Goal: Information Seeking & Learning: Learn about a topic

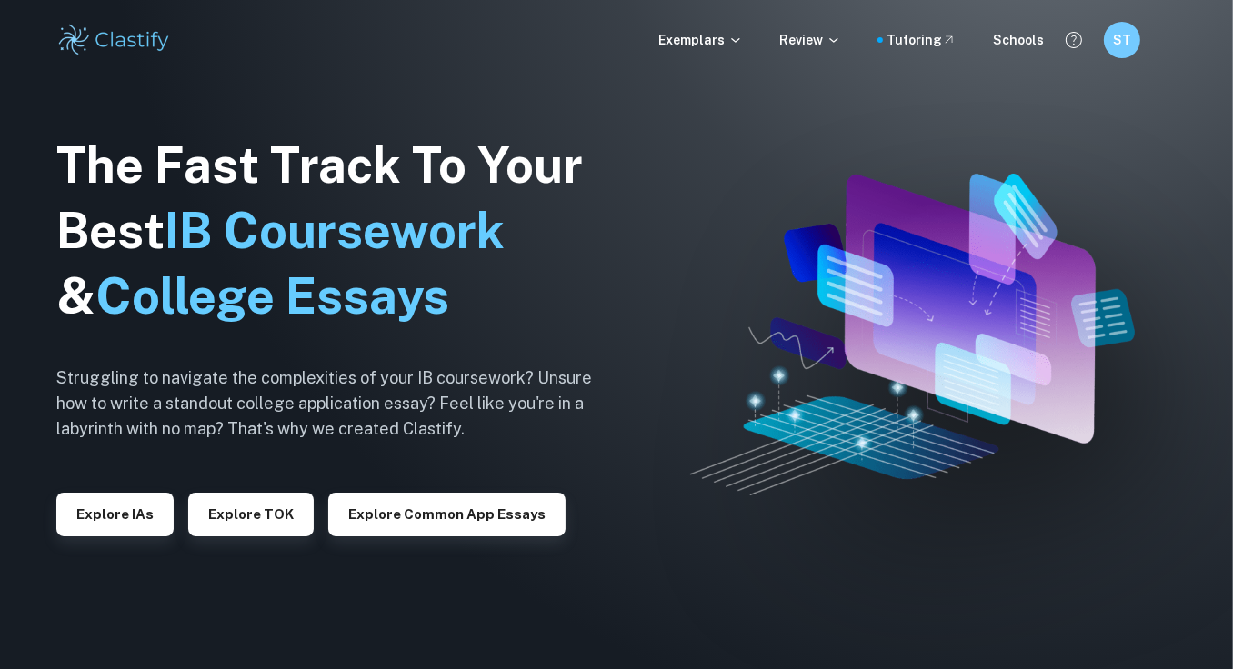
click at [824, 202] on img at bounding box center [912, 334] width 444 height 321
click at [713, 35] on p "Exemplars" at bounding box center [700, 40] width 85 height 20
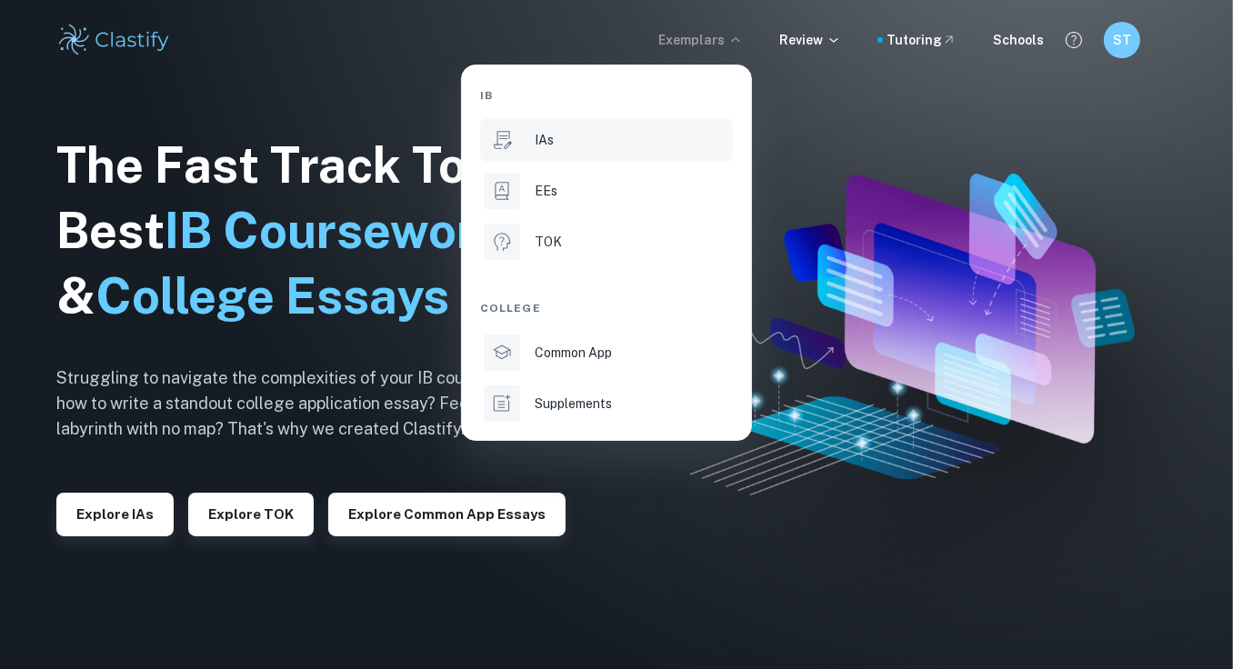
click at [596, 124] on li "IAs" at bounding box center [606, 140] width 253 height 44
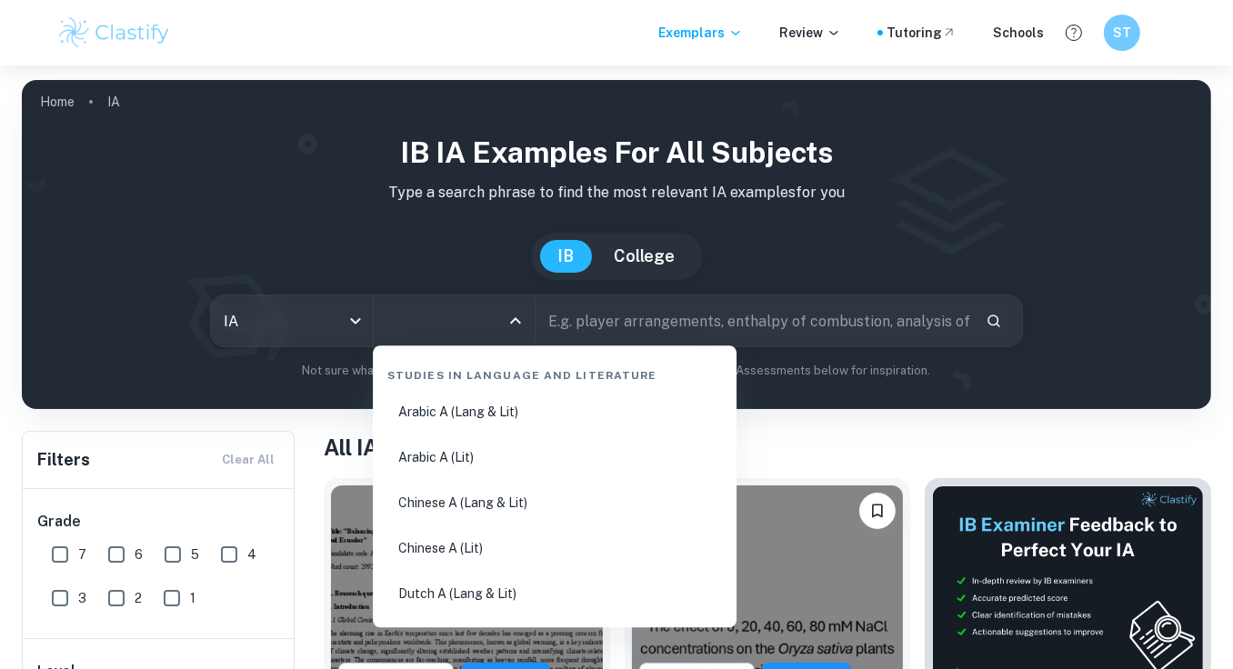
click at [424, 325] on input "All Subjects" at bounding box center [440, 321] width 117 height 35
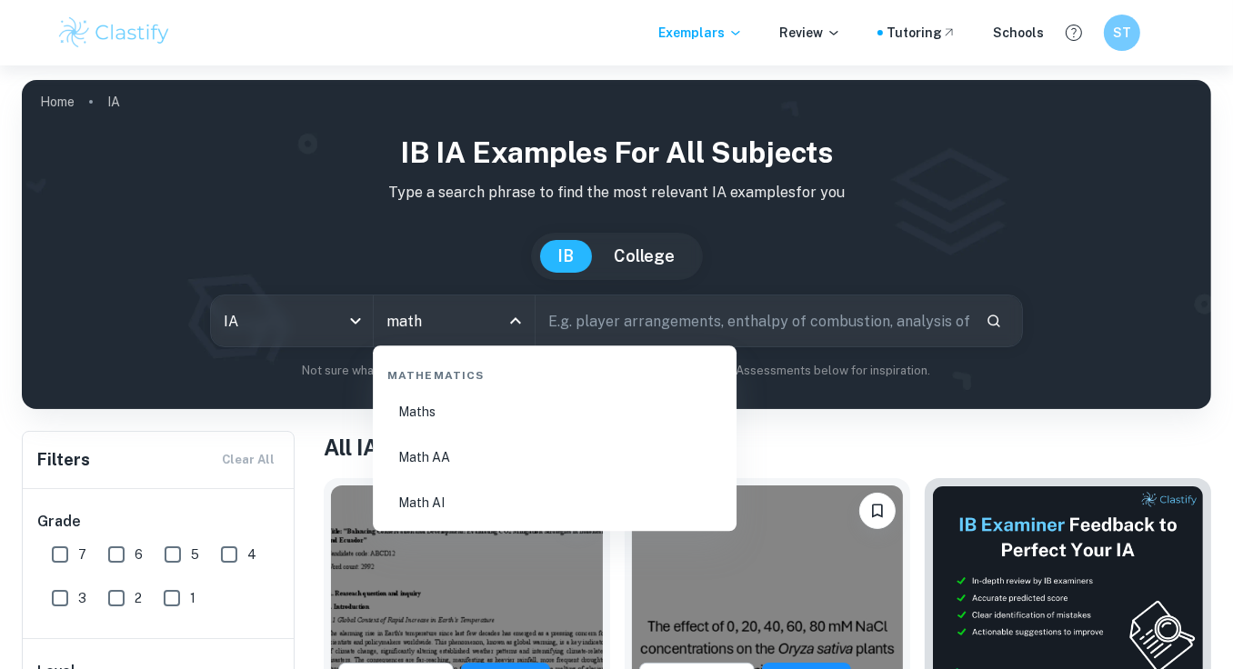
click at [456, 462] on li "Math AA" at bounding box center [554, 457] width 349 height 42
type input "Math AA"
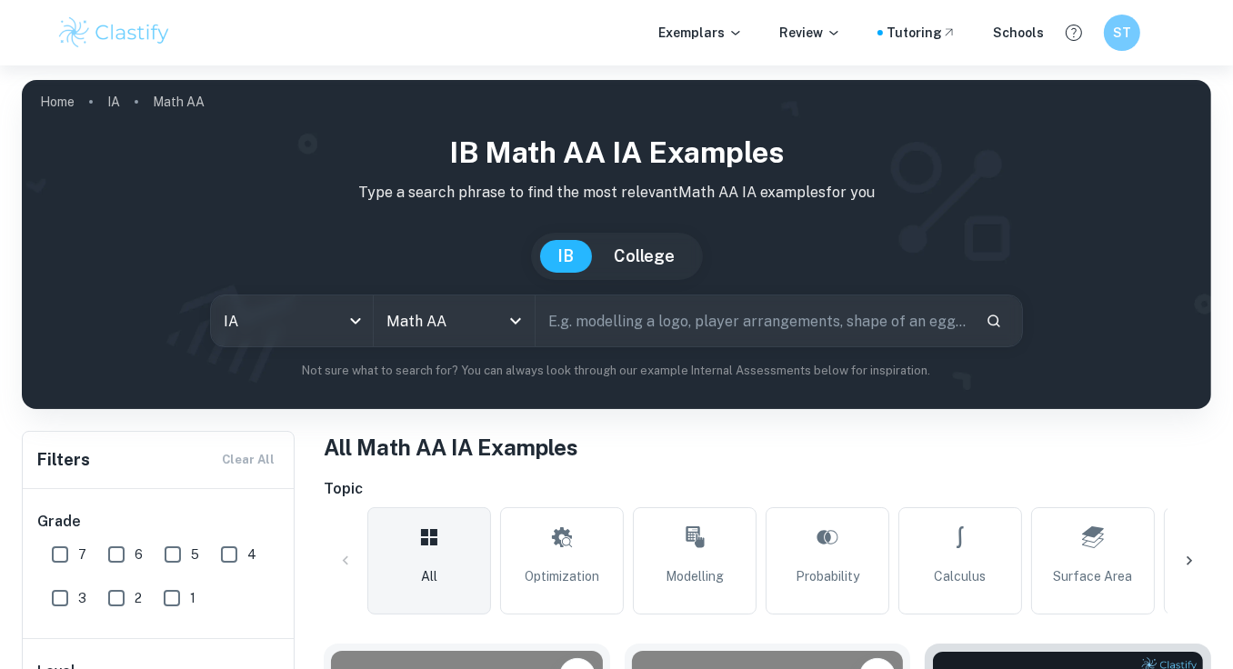
scroll to position [404, 0]
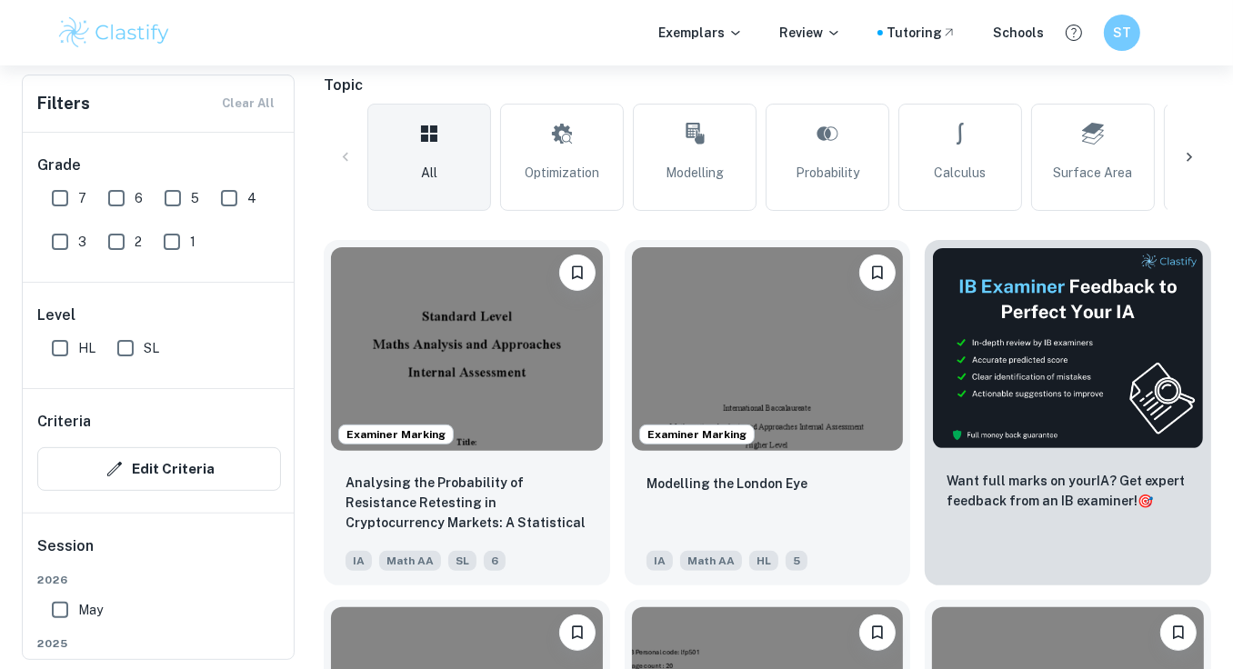
click at [67, 192] on input "7" at bounding box center [60, 198] width 36 height 36
checkbox input "true"
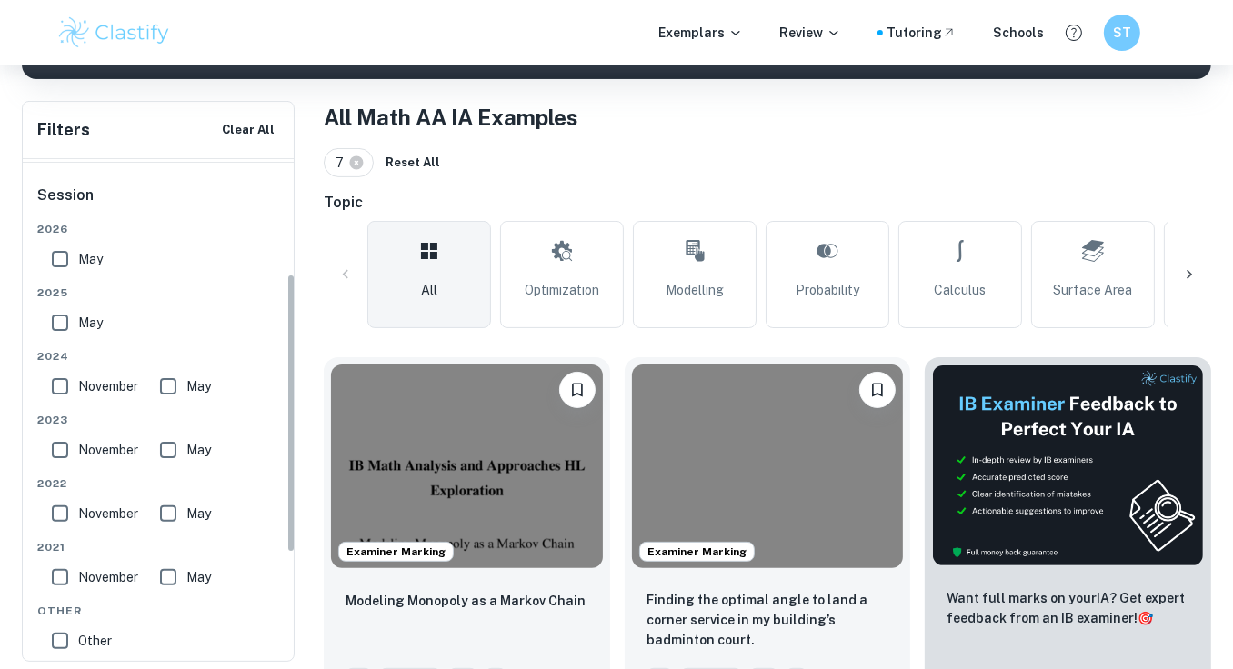
scroll to position [0, 0]
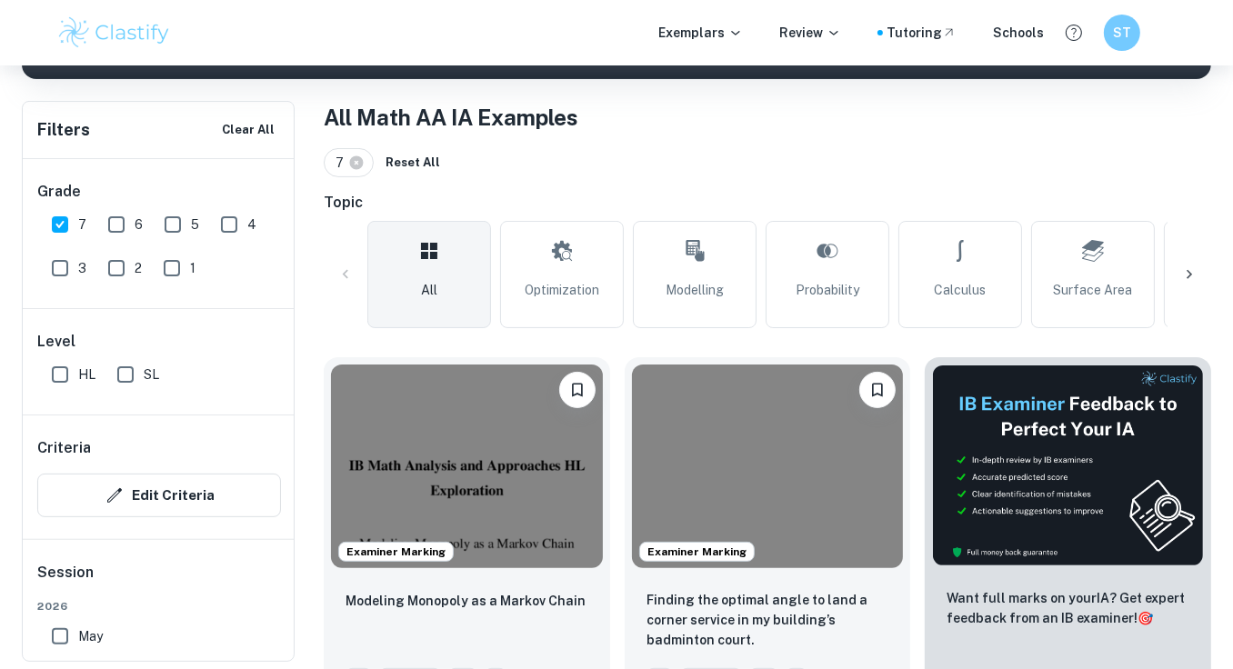
click at [127, 229] on input "6" at bounding box center [116, 224] width 36 height 36
checkbox input "true"
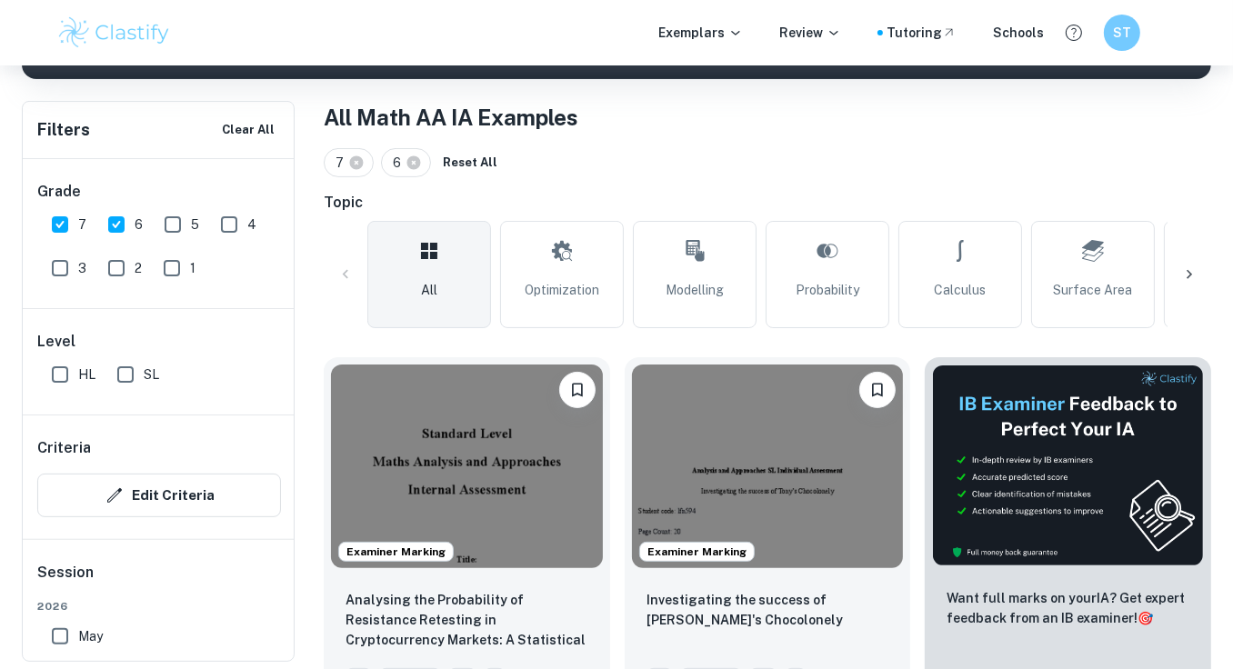
click at [63, 366] on input "HL" at bounding box center [60, 374] width 36 height 36
checkbox input "true"
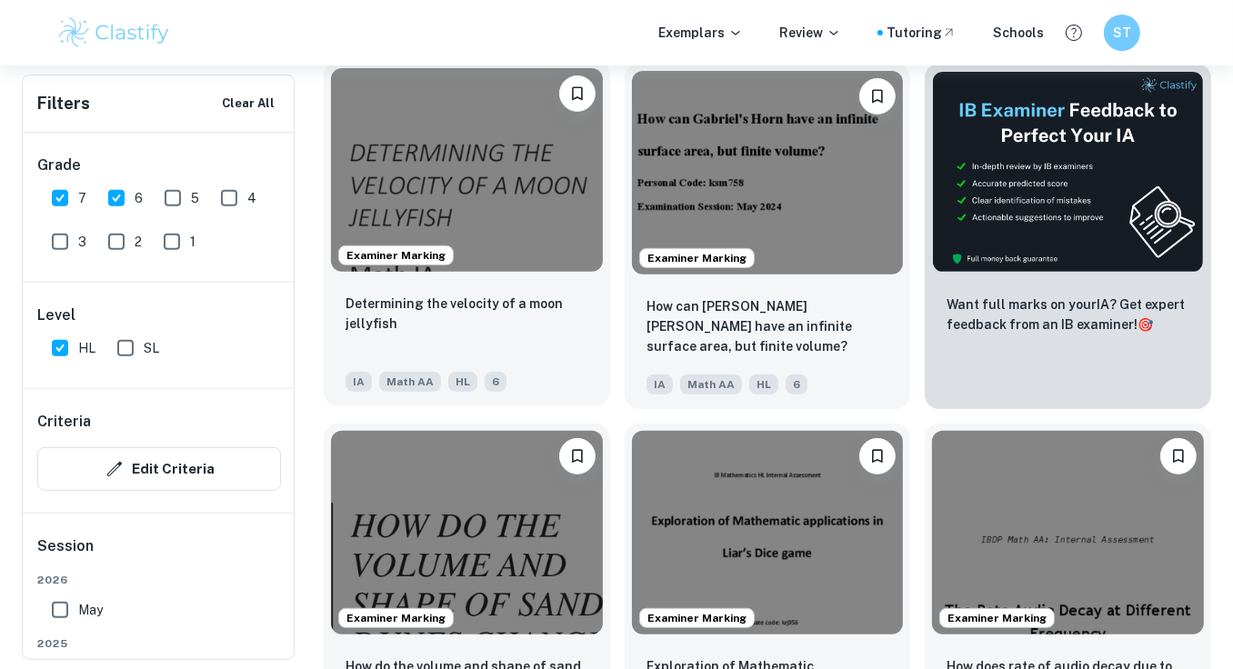
scroll to position [633, 0]
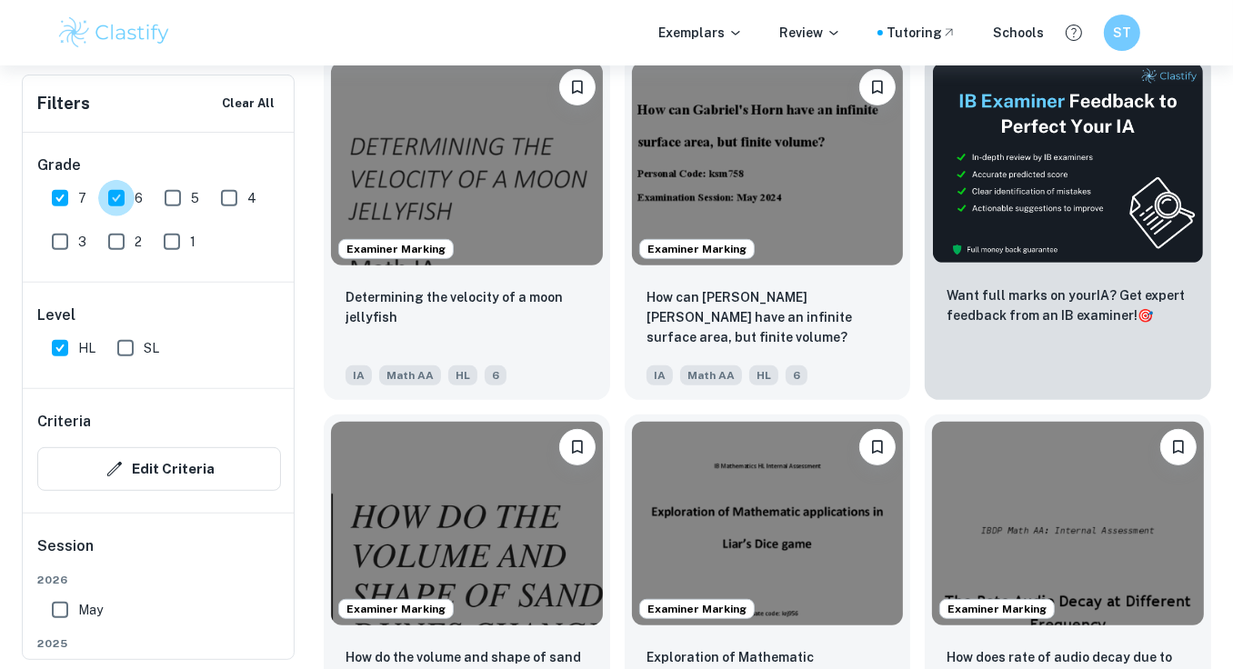
click at [127, 202] on input "6" at bounding box center [116, 198] width 36 height 36
checkbox input "false"
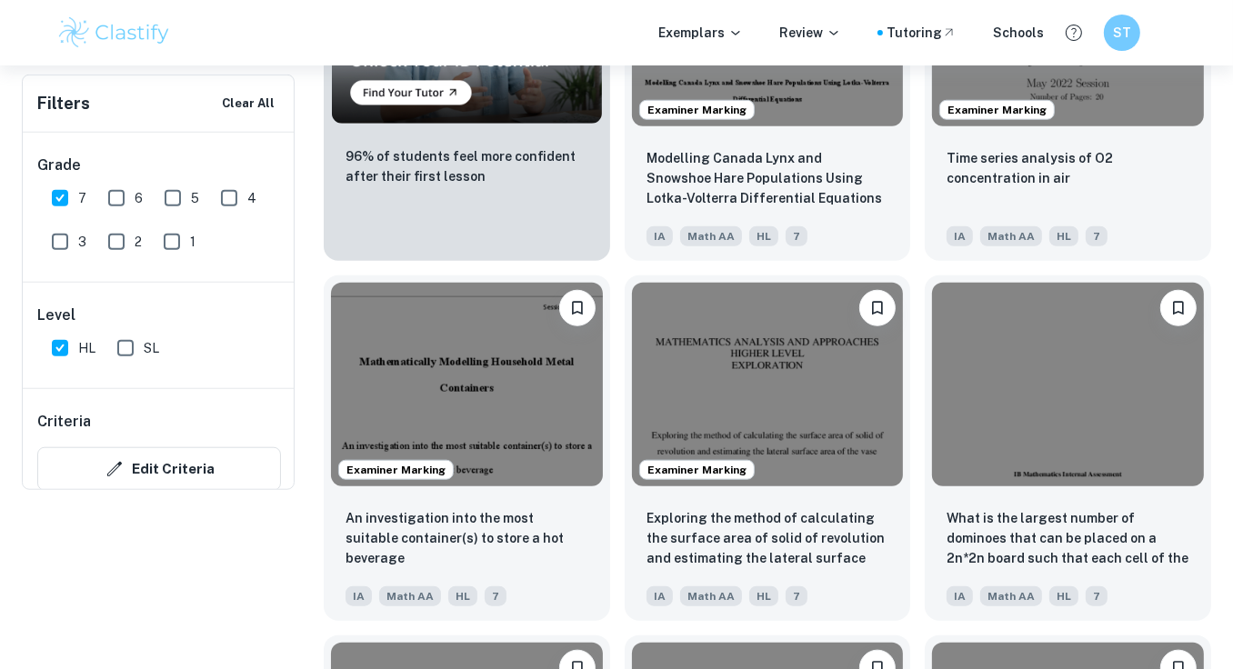
scroll to position [0, 0]
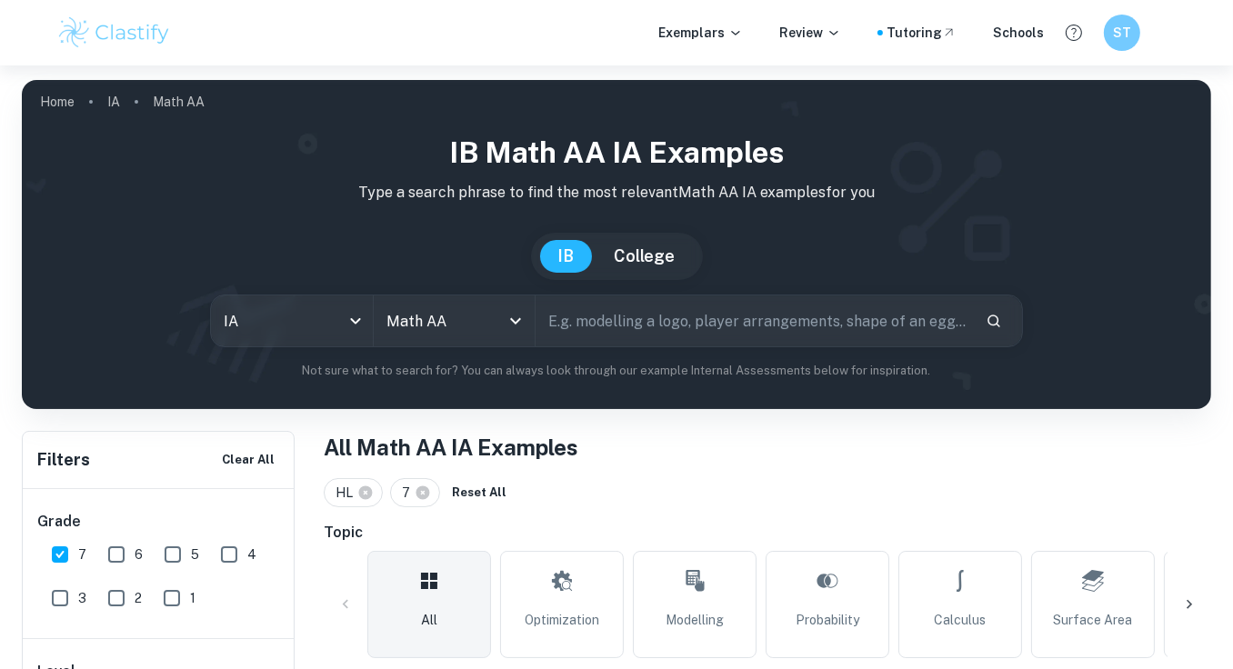
click at [722, 335] on input "text" at bounding box center [752, 320] width 435 height 51
click at [993, 329] on button "Search" at bounding box center [993, 320] width 31 height 31
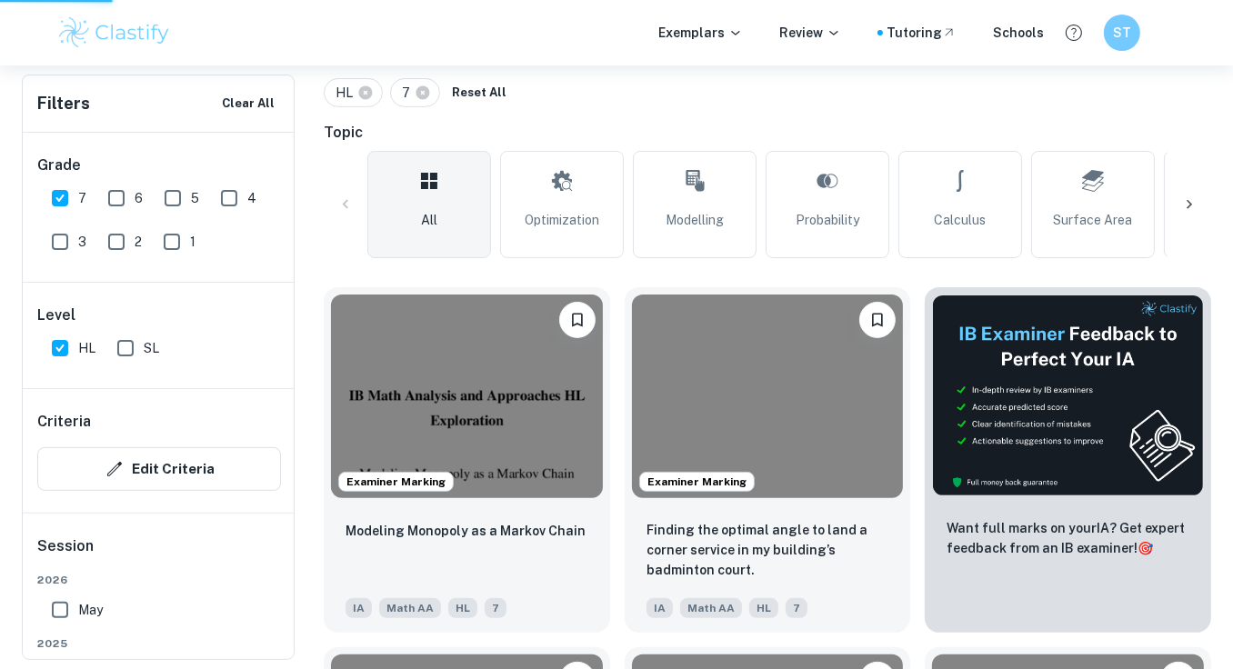
scroll to position [401, 0]
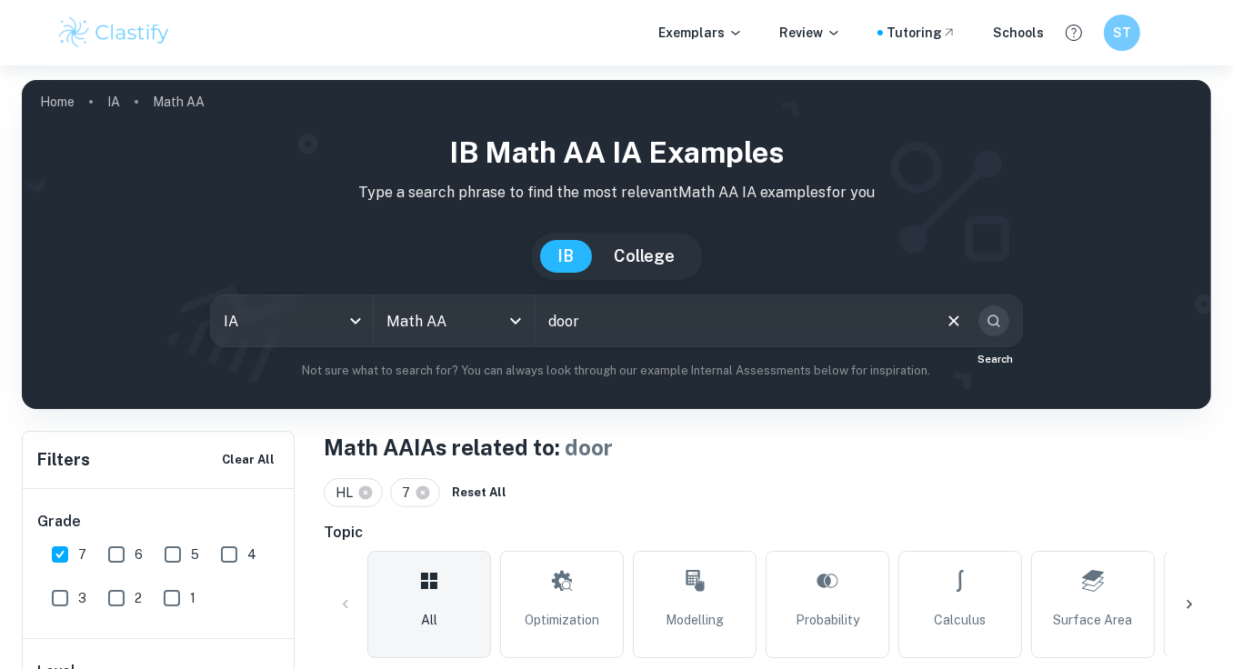
click at [1004, 324] on button "Search" at bounding box center [993, 320] width 31 height 31
click at [632, 329] on input "door" at bounding box center [732, 320] width 394 height 51
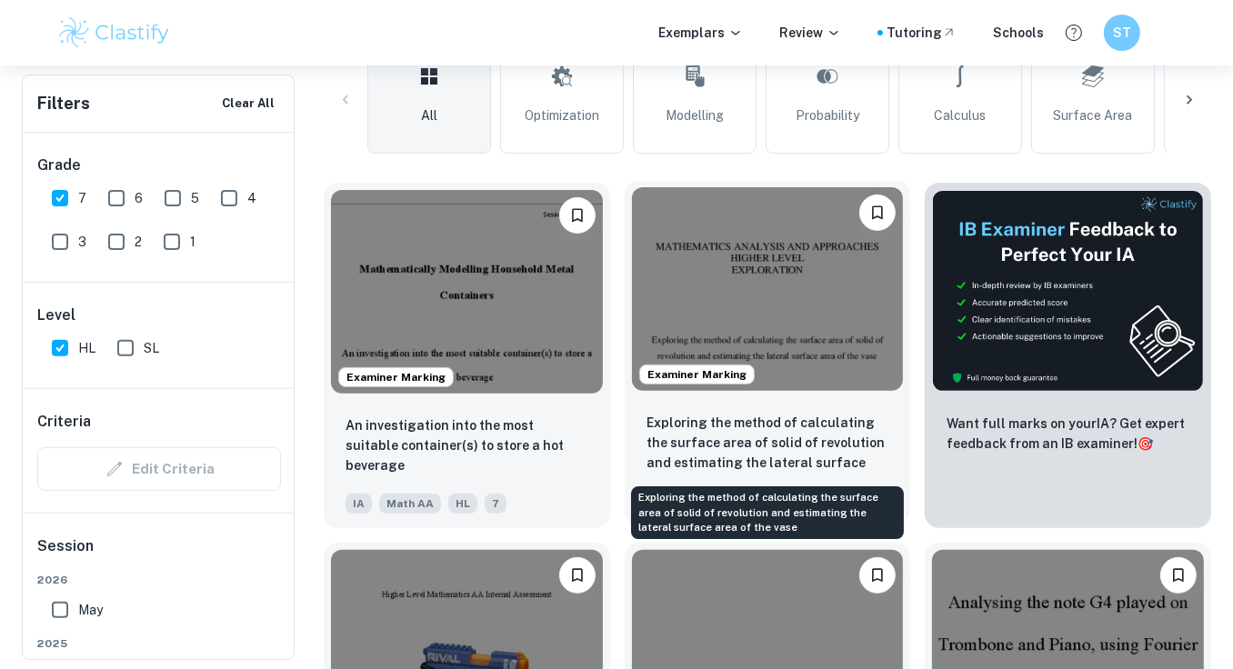
click at [872, 450] on p "Exploring the method of calculating the surface area of solid of revolution and…" at bounding box center [767, 444] width 243 height 62
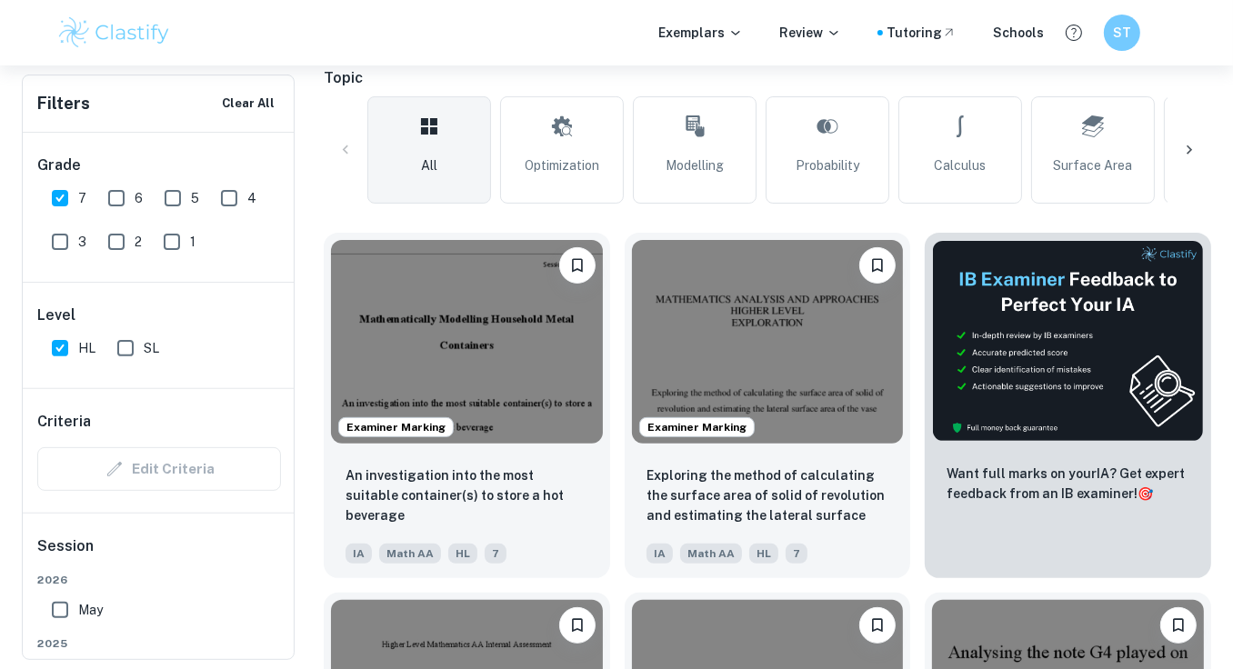
scroll to position [0, 0]
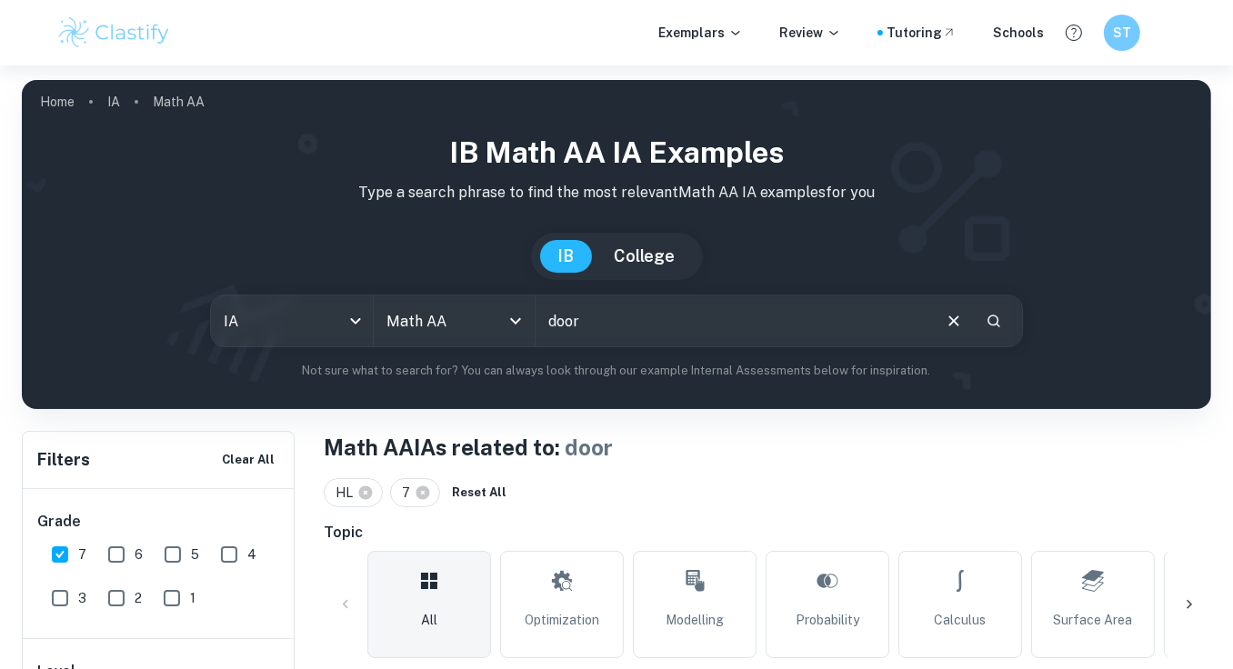
click at [622, 312] on input "door" at bounding box center [732, 320] width 394 height 51
type input "d"
type input "mechanism"
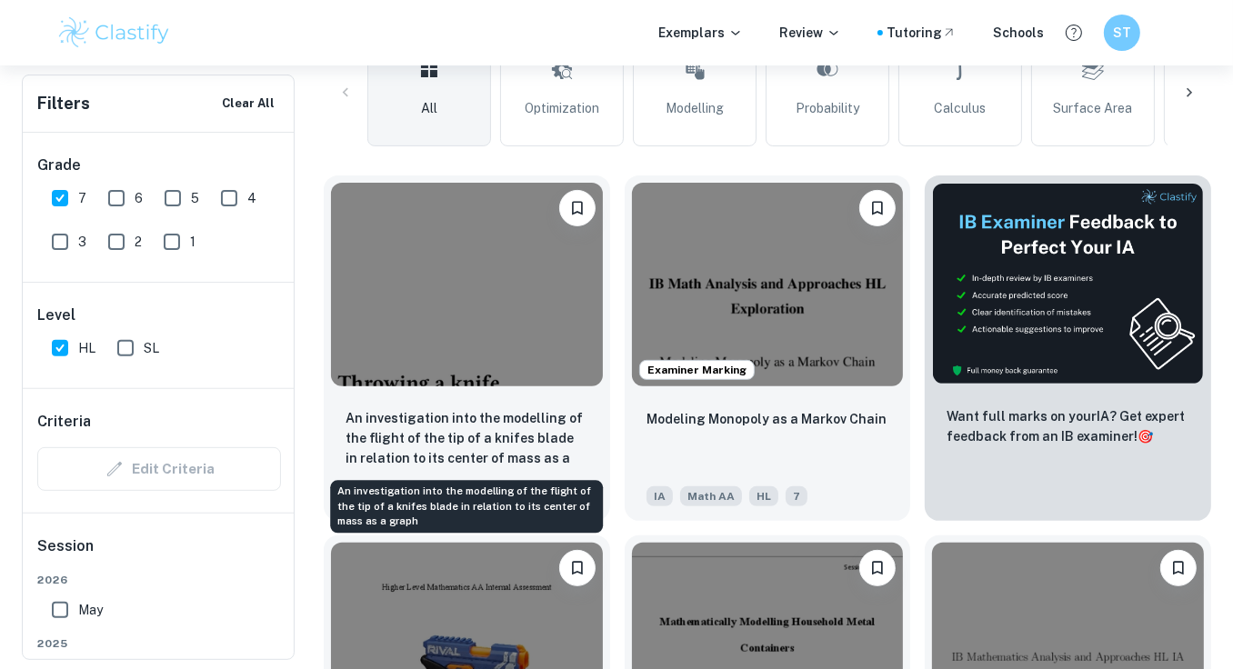
scroll to position [504, 0]
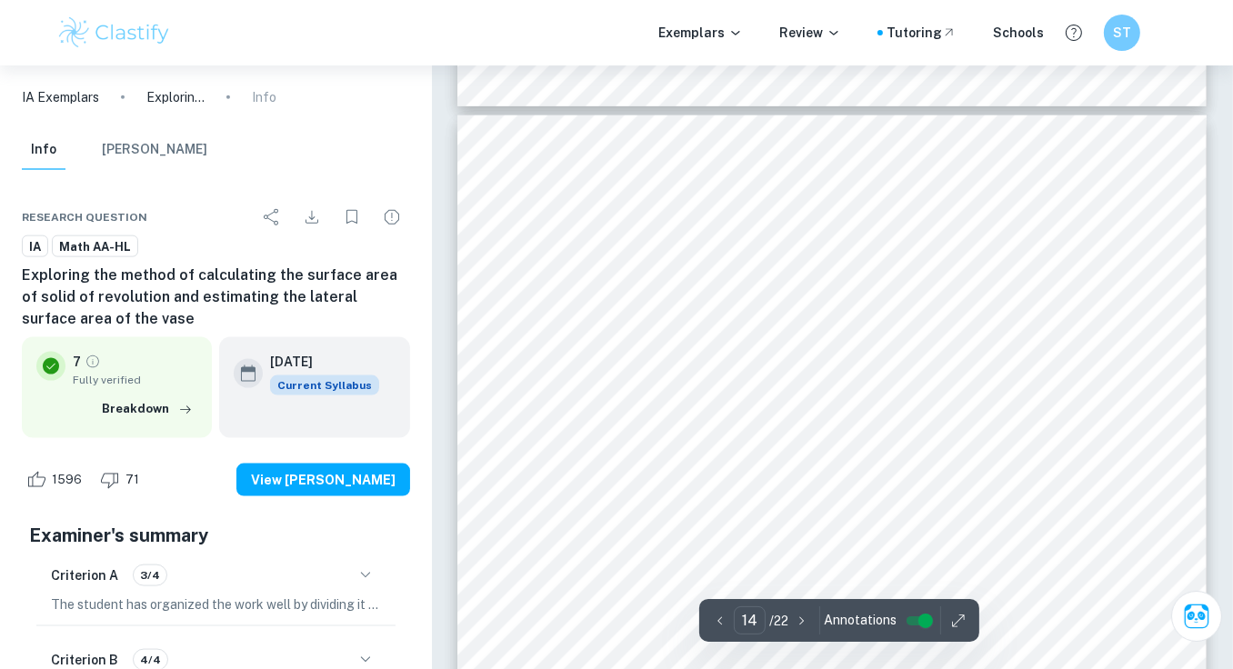
scroll to position [14745, 0]
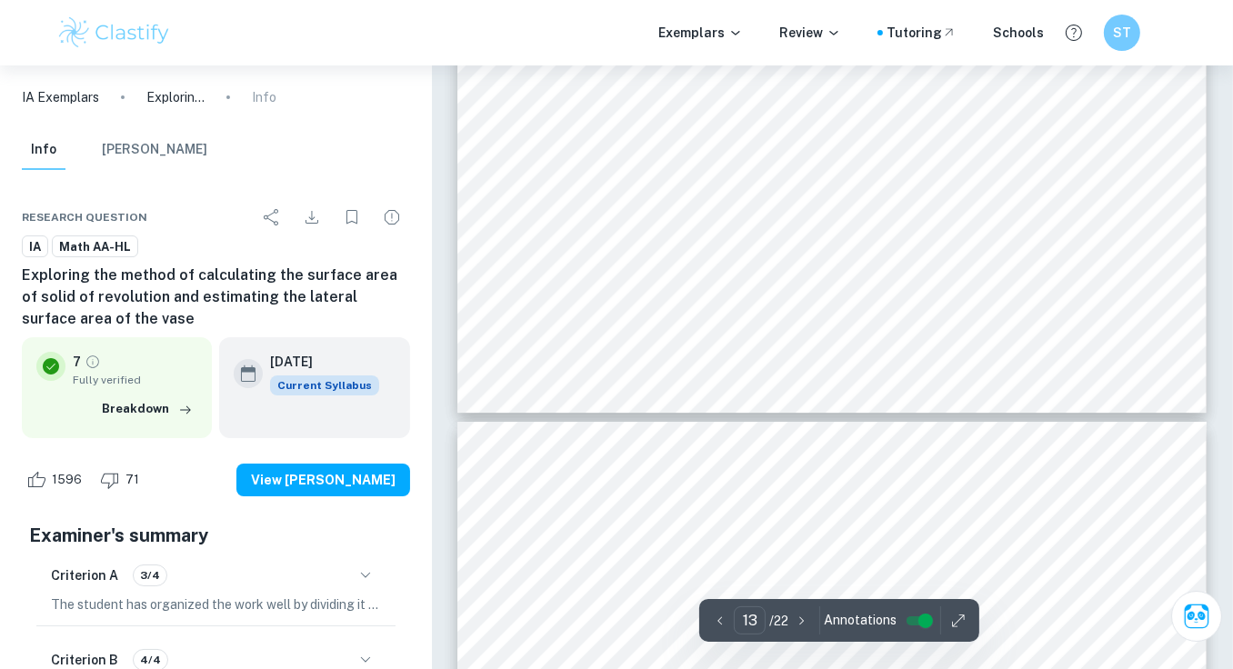
type input "12"
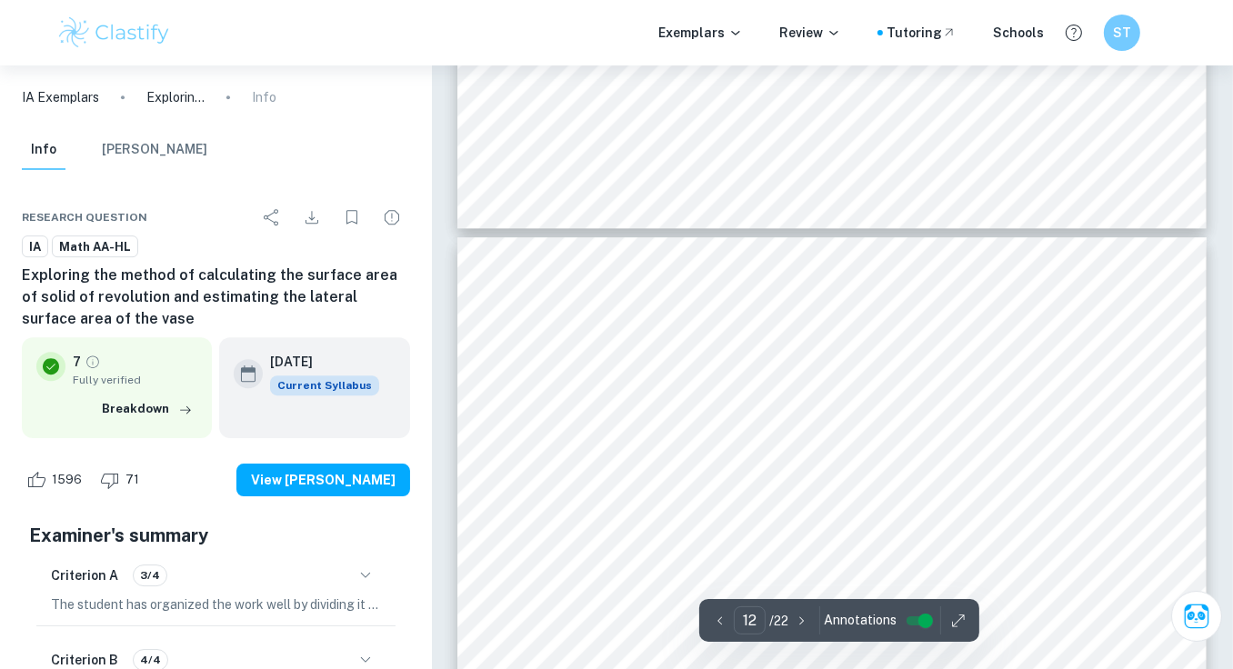
scroll to position [12018, 0]
